Goal: Information Seeking & Learning: Learn about a topic

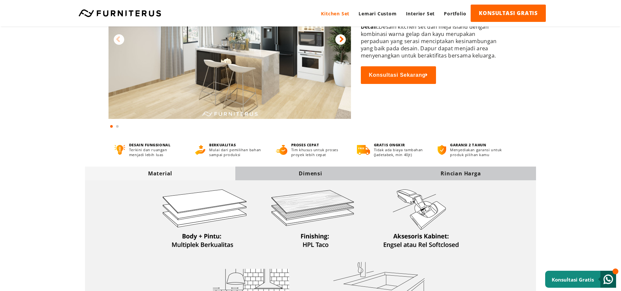
scroll to position [98, 0]
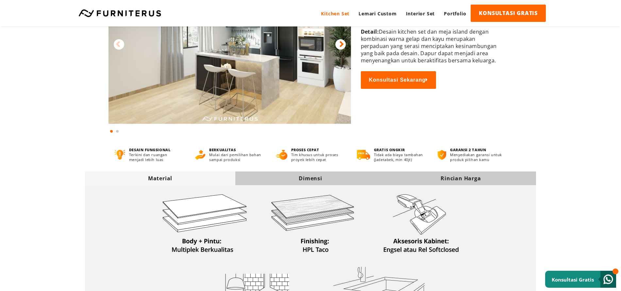
click at [316, 178] on div "Dimensi" at bounding box center [310, 178] width 150 height 7
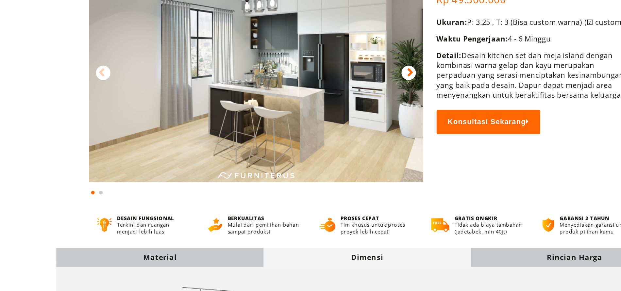
scroll to position [188, 0]
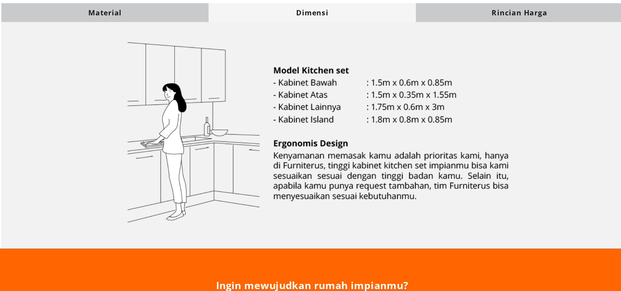
click at [211, 93] on div "Material" at bounding box center [160, 89] width 150 height 14
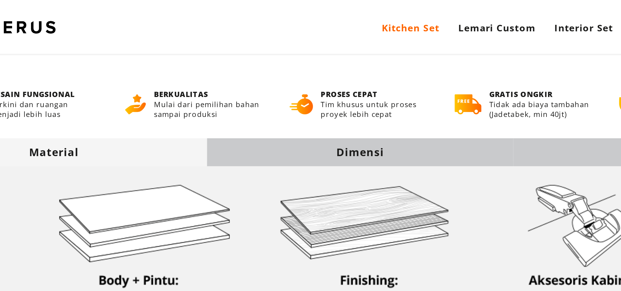
scroll to position [178, 0]
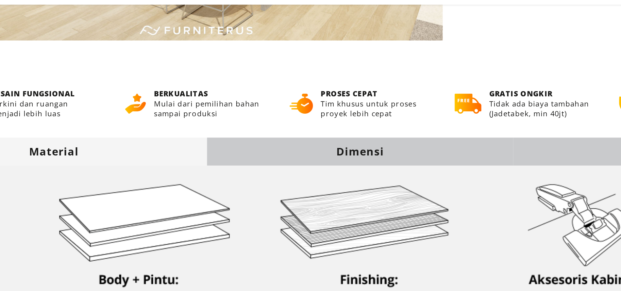
click at [209, 99] on div "Material" at bounding box center [160, 98] width 150 height 7
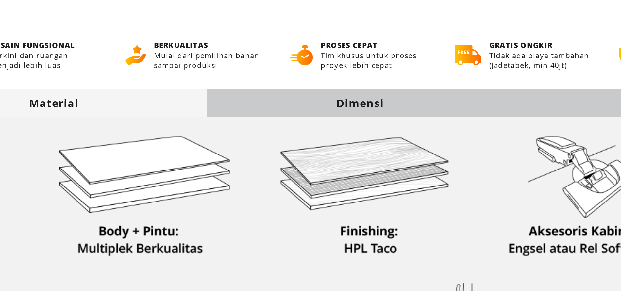
click at [311, 101] on div "Dimensi" at bounding box center [310, 98] width 150 height 7
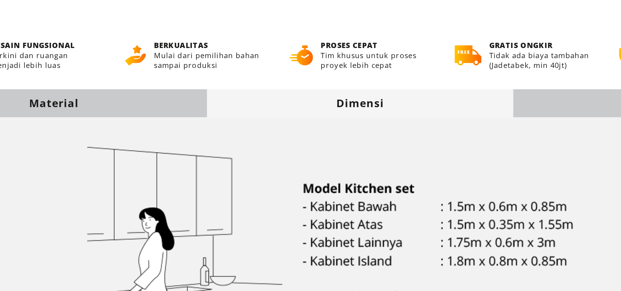
click at [393, 98] on div "Rincian Harga" at bounding box center [461, 98] width 150 height 7
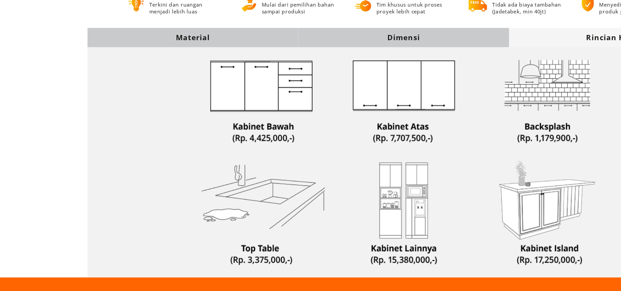
click at [344, 101] on div "Dimensi" at bounding box center [310, 98] width 150 height 7
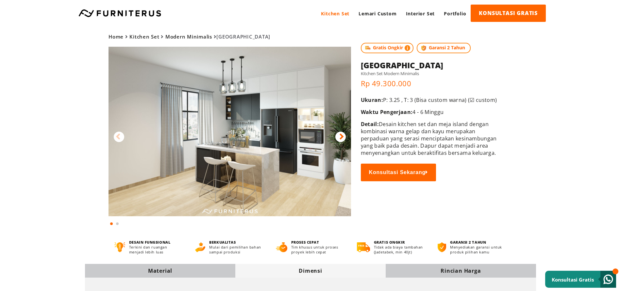
scroll to position [0, 0]
